Goal: Complete application form: Complete application form

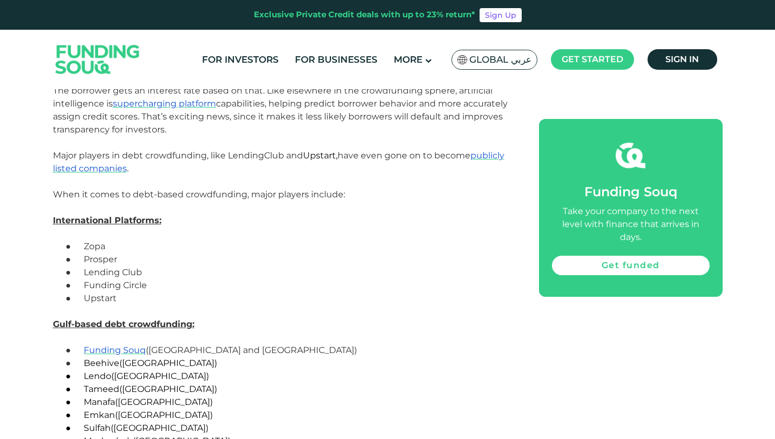
scroll to position [2506, 0]
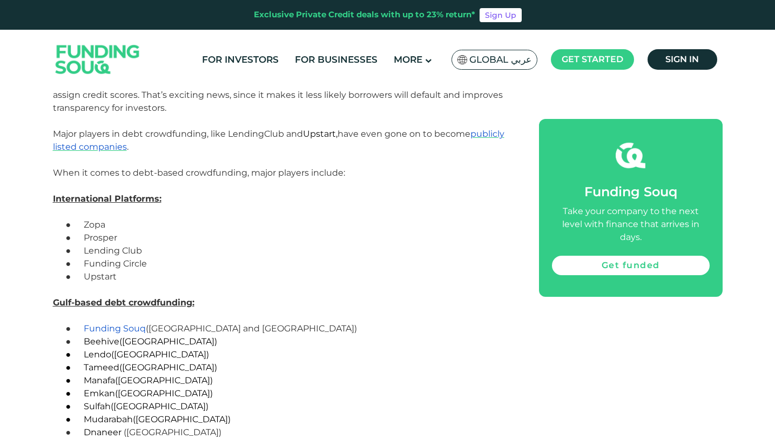
click at [113, 324] on span "Funding Souq" at bounding box center [115, 328] width 62 height 10
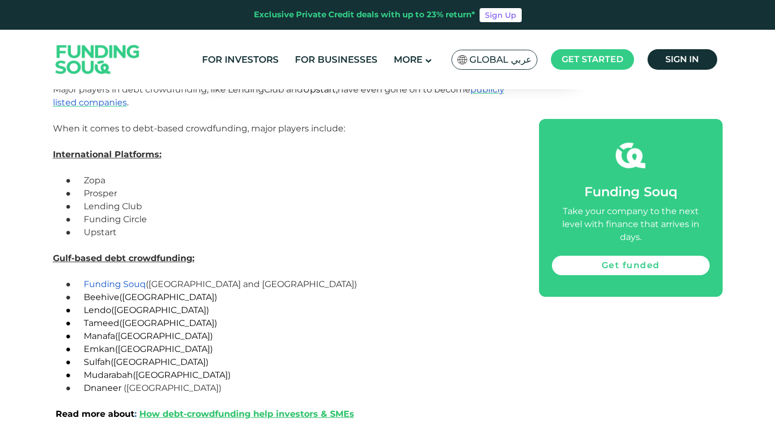
scroll to position [2539, 0]
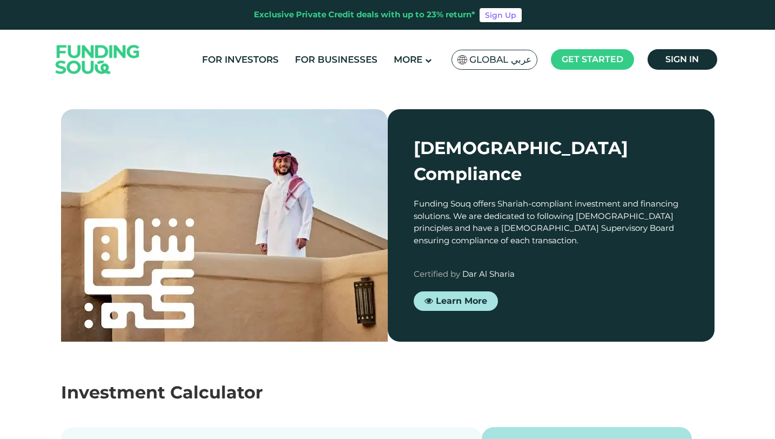
scroll to position [907, 0]
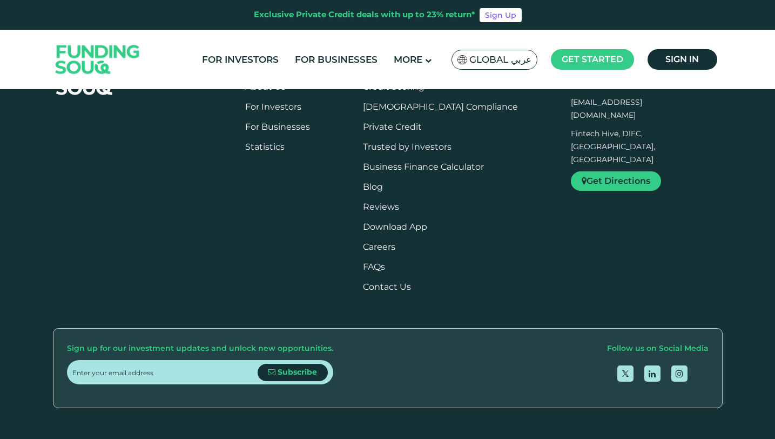
scroll to position [1164, 0]
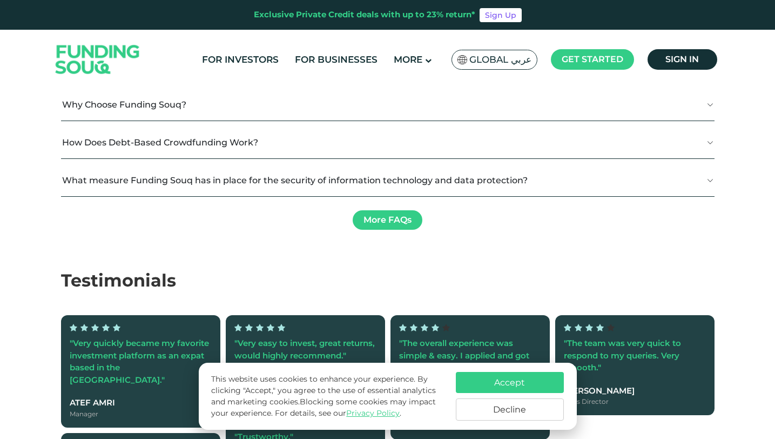
click at [474, 387] on button "Accept" at bounding box center [510, 382] width 108 height 21
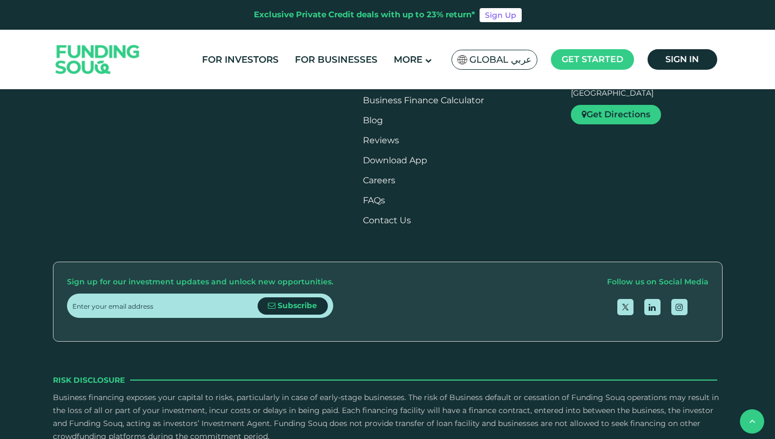
type tc-range-slider "4"
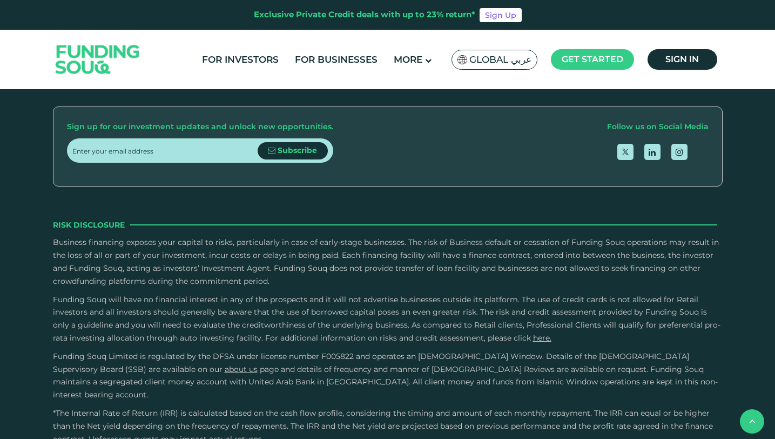
scroll to position [1886, 0]
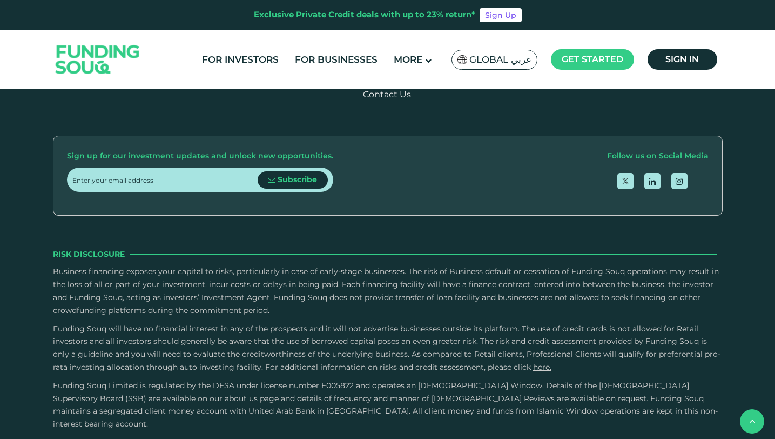
type tc-range-slider "1000000"
drag, startPoint x: 102, startPoint y: 220, endPoint x: 266, endPoint y: 216, distance: 163.7
type tc-range-slider "5"
drag, startPoint x: 414, startPoint y: 223, endPoint x: 489, endPoint y: 223, distance: 75.1
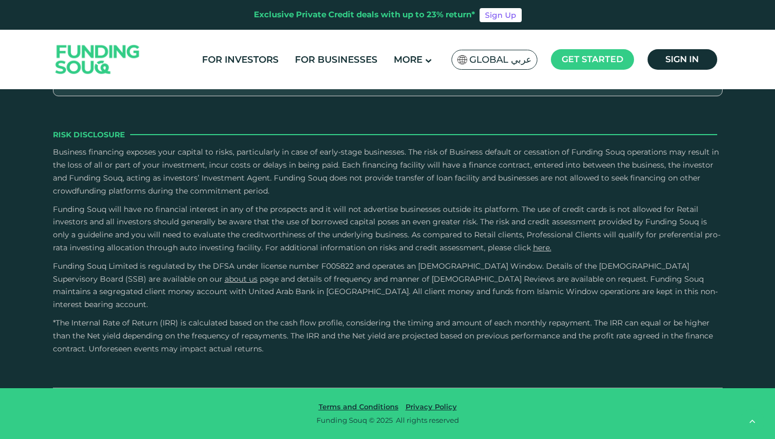
scroll to position [2534, 0]
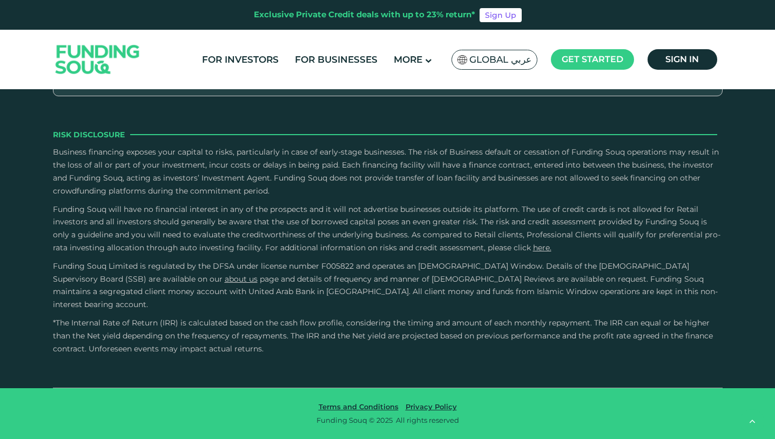
type tc-range-slider "4"
radio input "true"
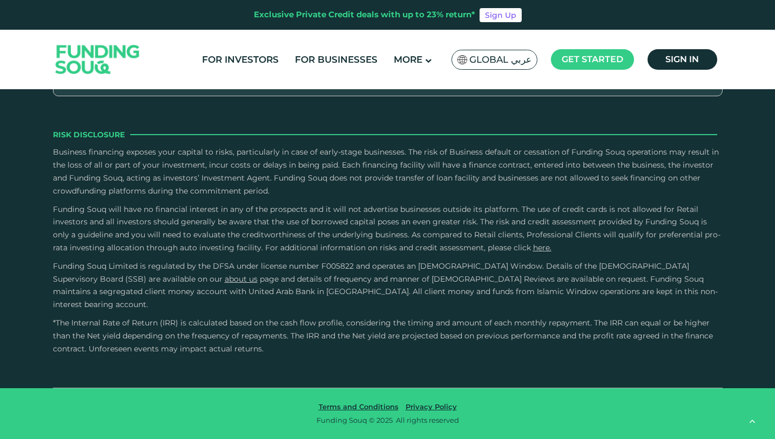
radio input "true"
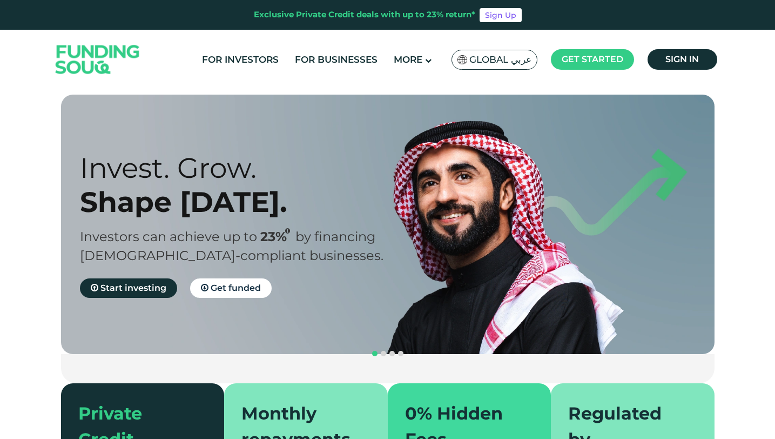
scroll to position [0, 0]
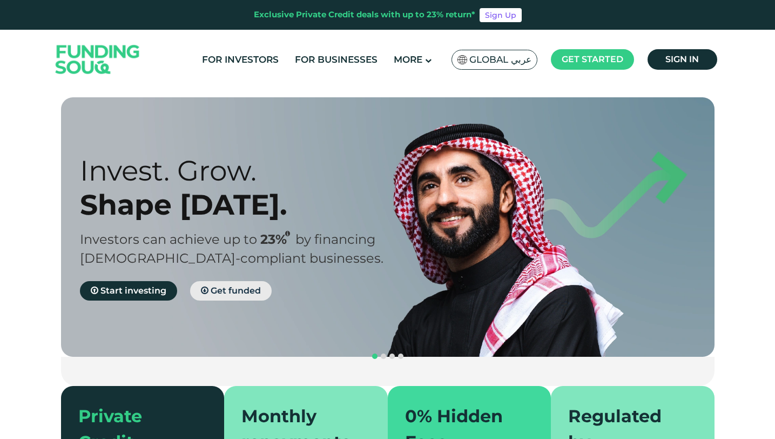
click at [215, 290] on span "Get funded" at bounding box center [236, 290] width 50 height 10
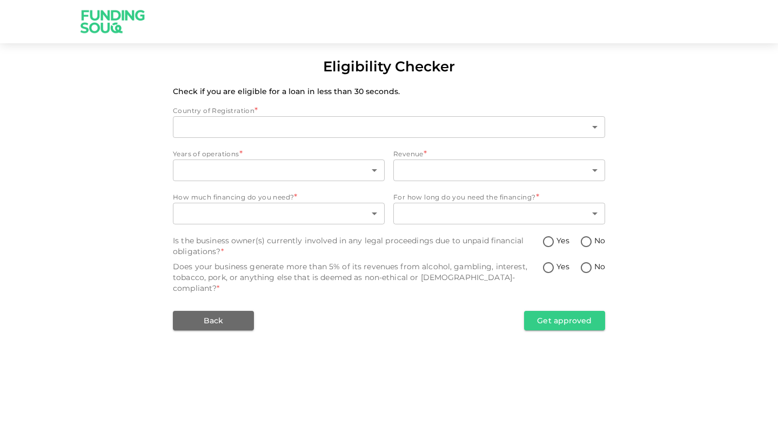
type input "1"
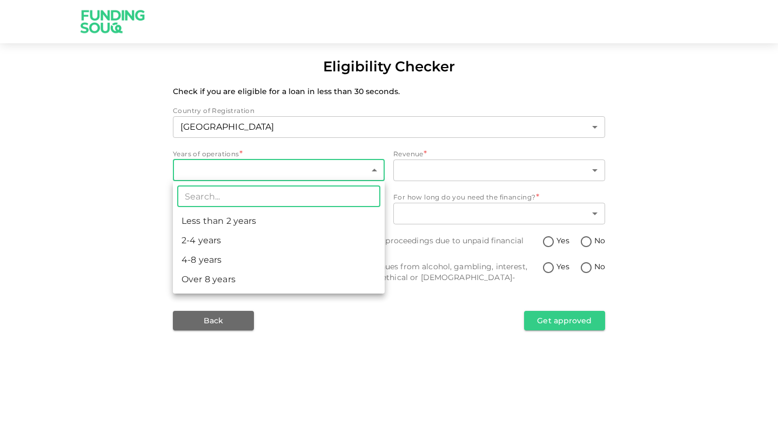
click at [304, 176] on body "Eligibility Checker Check if you are eligible for a loan in less than 30 second…" at bounding box center [389, 219] width 778 height 439
click at [221, 255] on li "4-8 years" at bounding box center [279, 259] width 212 height 19
type input "3"
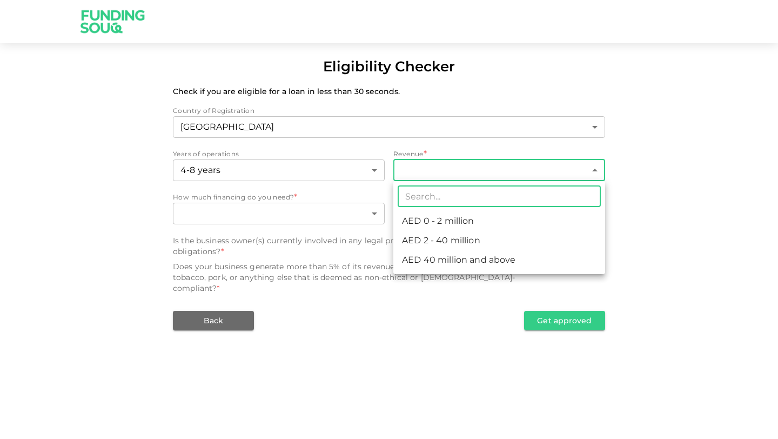
click at [502, 161] on body "Eligibility Checker Check if you are eligible for a loan in less than 30 second…" at bounding box center [389, 219] width 778 height 439
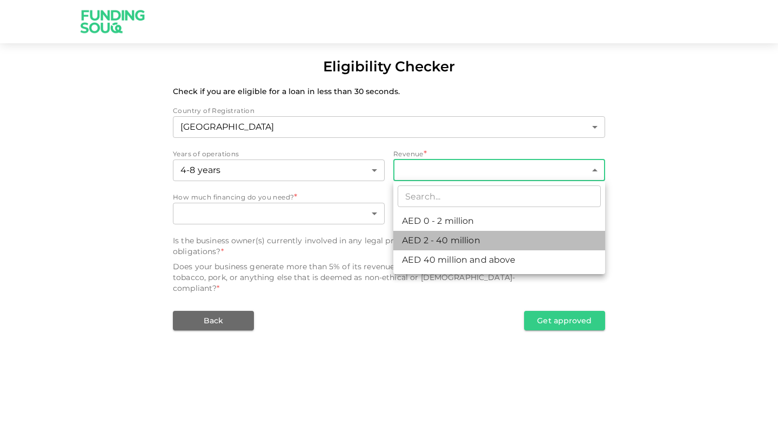
click at [455, 236] on li "AED 2 - 40 million" at bounding box center [499, 240] width 212 height 19
type input "2"
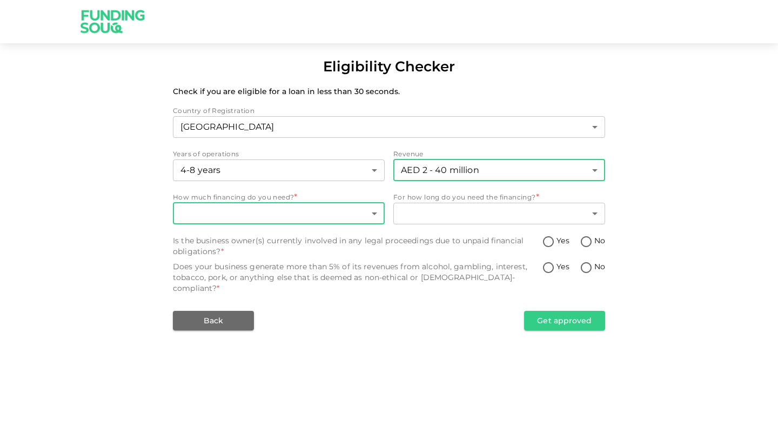
click at [333, 215] on body "Eligibility Checker Check if you are eligible for a loan in less than 30 second…" at bounding box center [389, 219] width 778 height 439
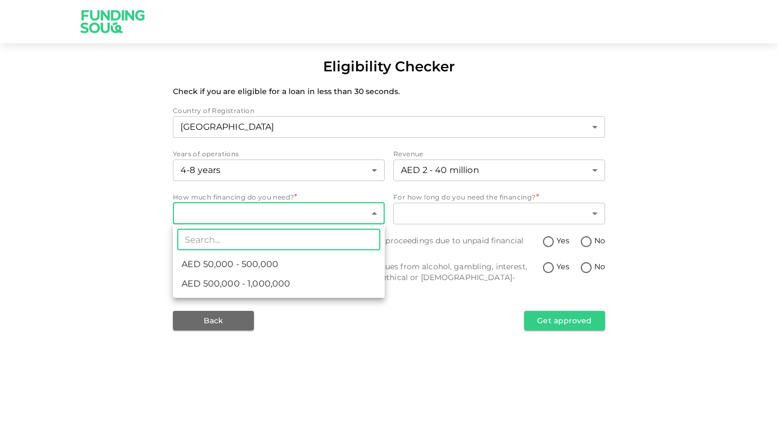
click at [366, 186] on div at bounding box center [389, 219] width 778 height 439
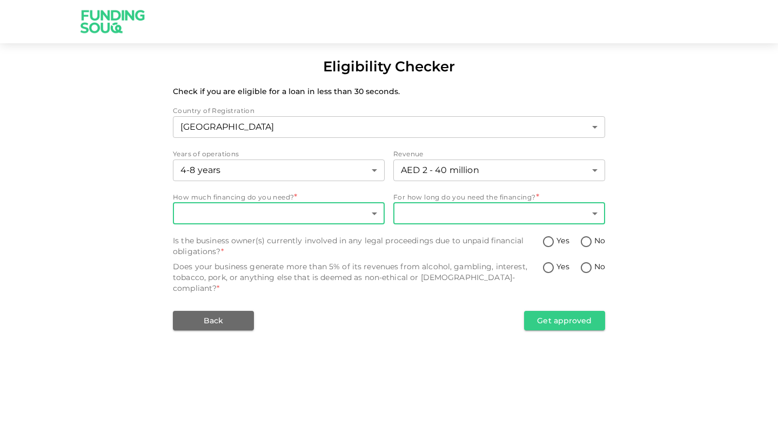
click at [424, 213] on body "Eligibility Checker Check if you are eligible for a loan in less than 30 second…" at bounding box center [389, 219] width 778 height 439
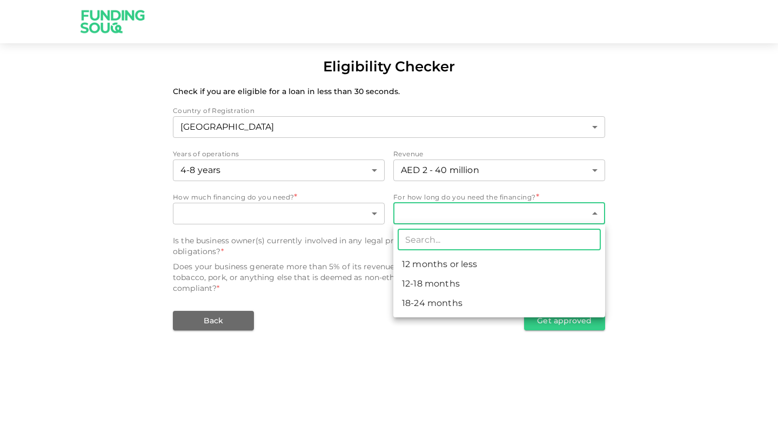
click at [273, 352] on div at bounding box center [389, 219] width 778 height 439
